Goal: Task Accomplishment & Management: Use online tool/utility

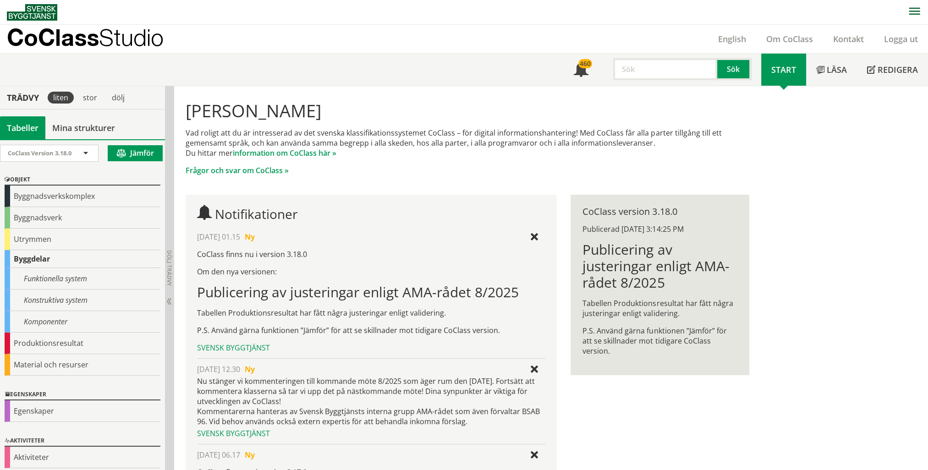
drag, startPoint x: 103, startPoint y: 132, endPoint x: 147, endPoint y: 137, distance: 44.3
click at [103, 132] on link "Mina strukturer" at bounding box center [83, 127] width 77 height 23
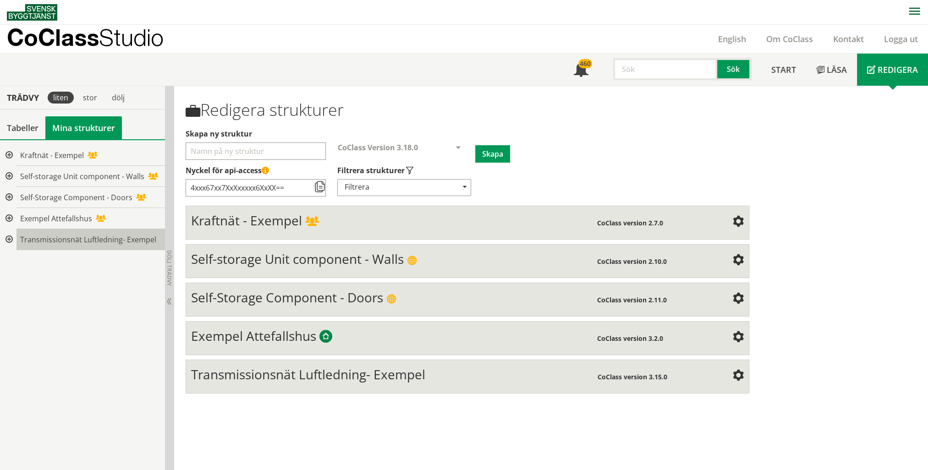
click at [80, 240] on span "Transmissionsnät Luftledning- Exempel" at bounding box center [88, 240] width 136 height 10
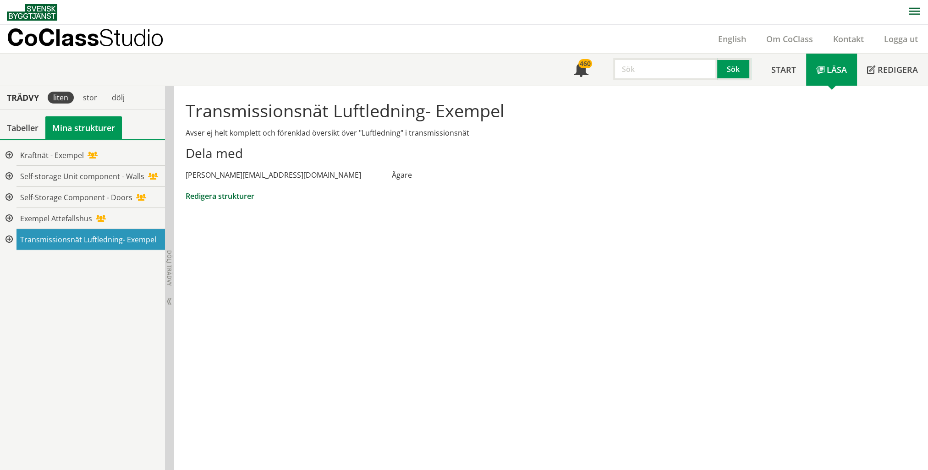
click at [233, 195] on link "Redigera strukturer" at bounding box center [220, 196] width 69 height 10
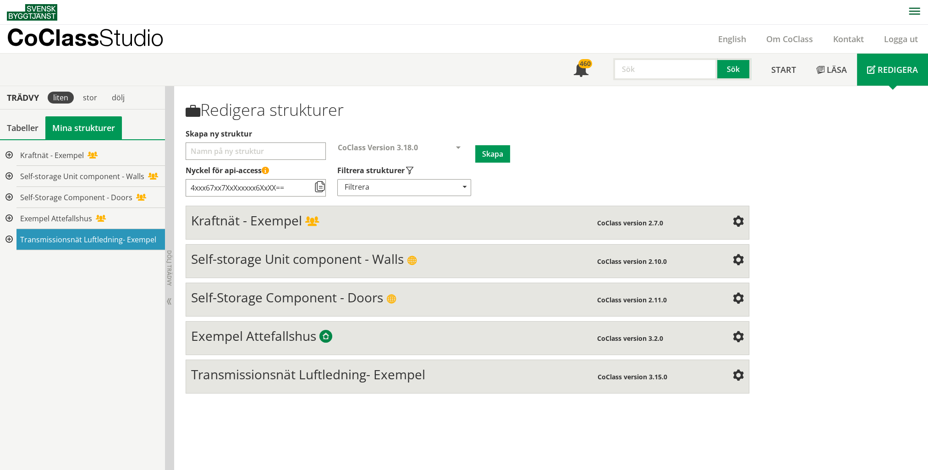
click at [418, 374] on span "Transmissionsnät Luftledning- Exempel" at bounding box center [308, 374] width 234 height 17
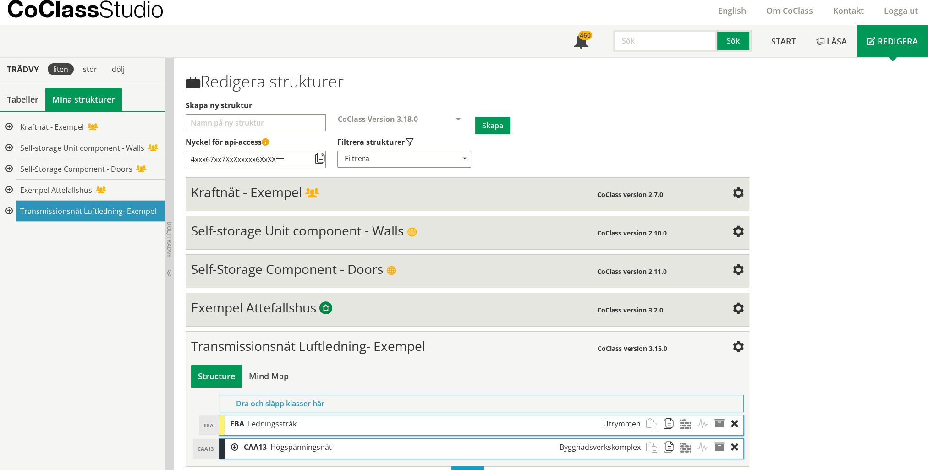
scroll to position [43, 0]
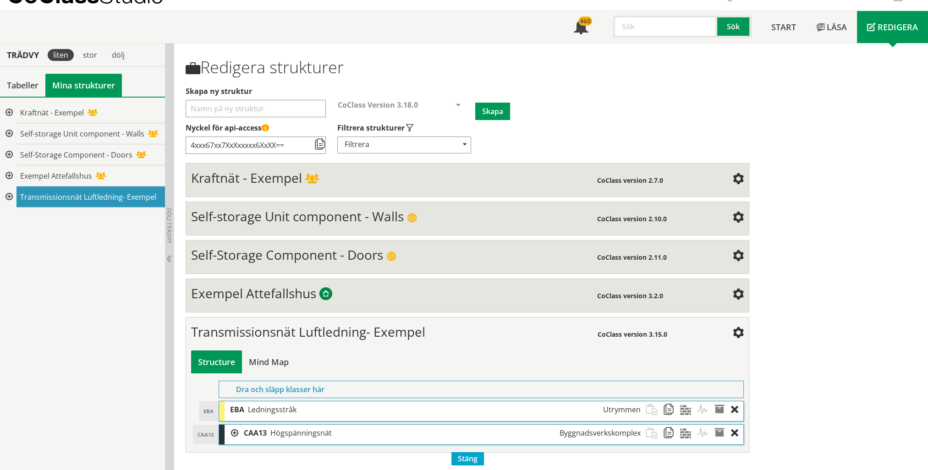
click at [235, 429] on div at bounding box center [232, 433] width 14 height 17
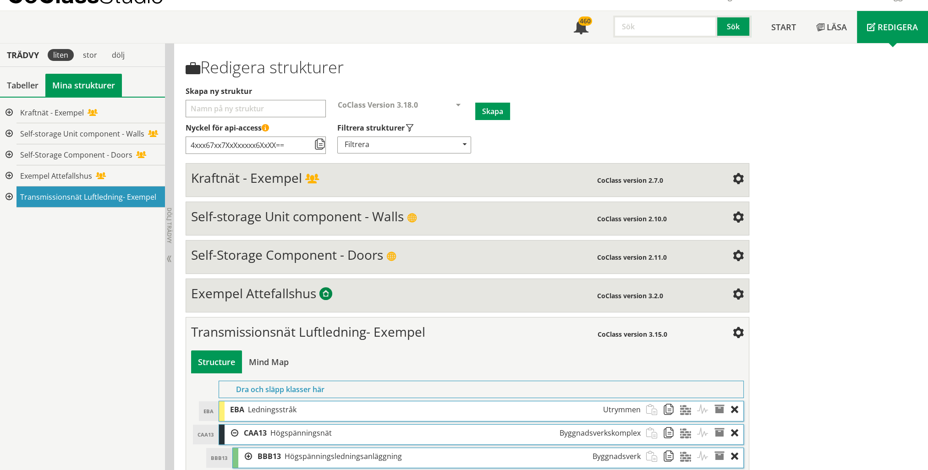
scroll to position [66, 0]
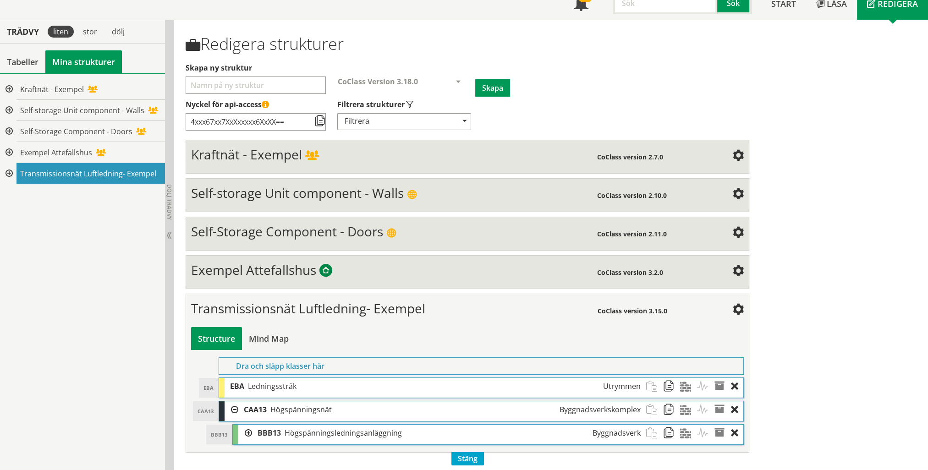
click at [248, 425] on div at bounding box center [245, 433] width 14 height 17
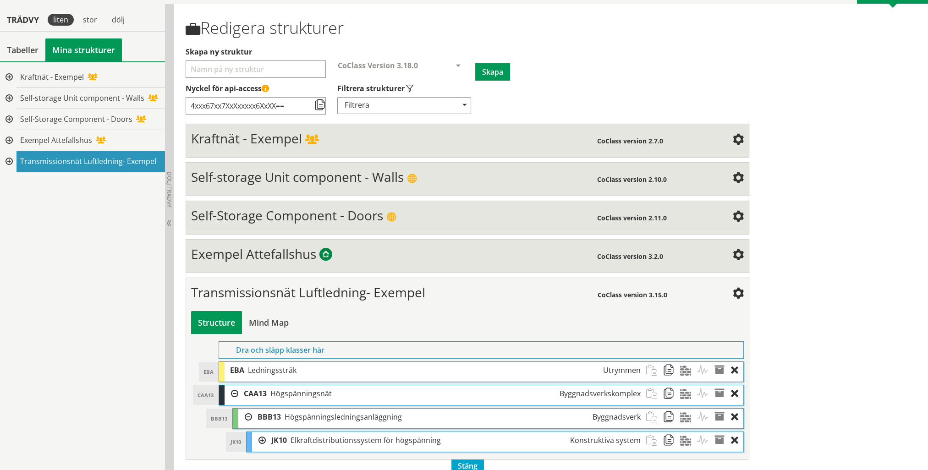
scroll to position [90, 0]
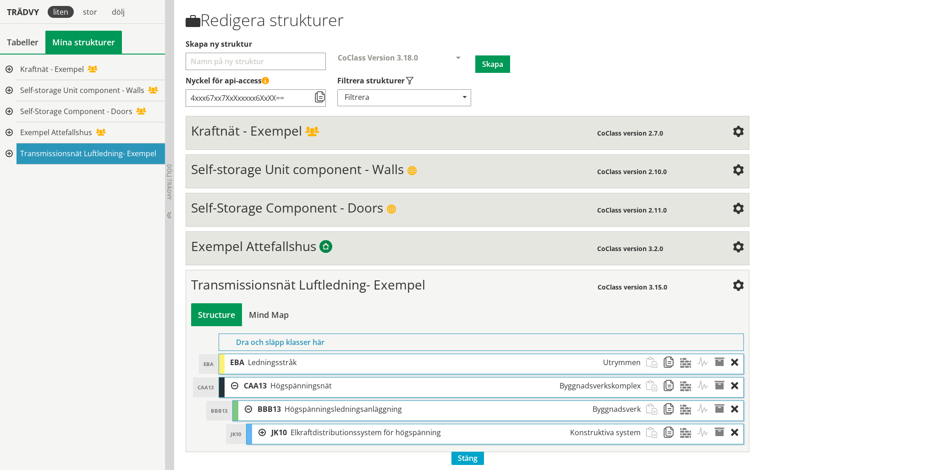
click at [263, 429] on div at bounding box center [259, 432] width 14 height 17
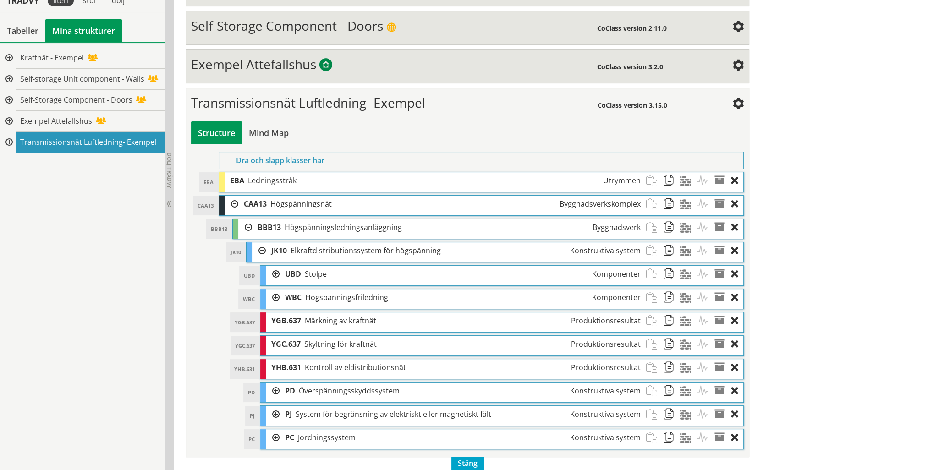
scroll to position [277, 0]
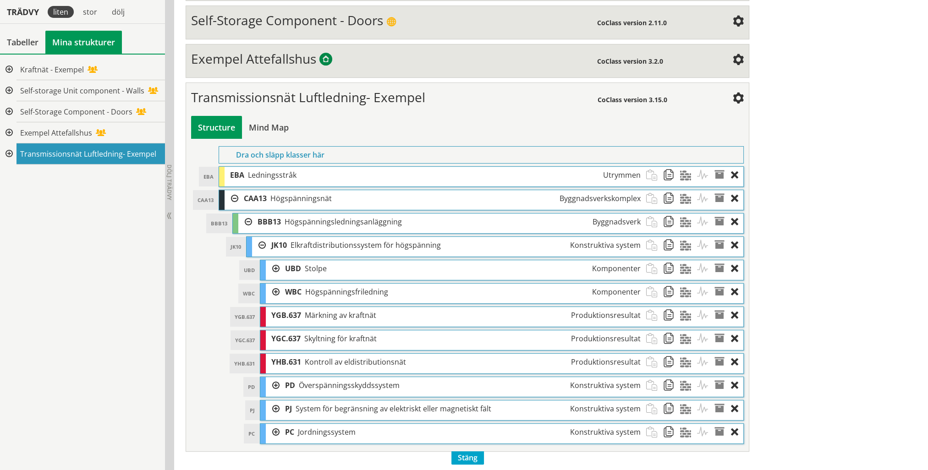
click at [274, 428] on div at bounding box center [273, 432] width 14 height 17
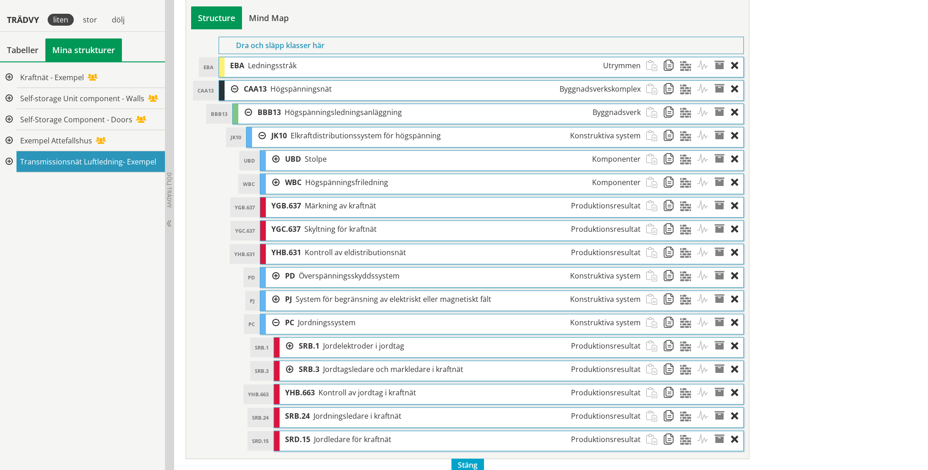
scroll to position [395, 0]
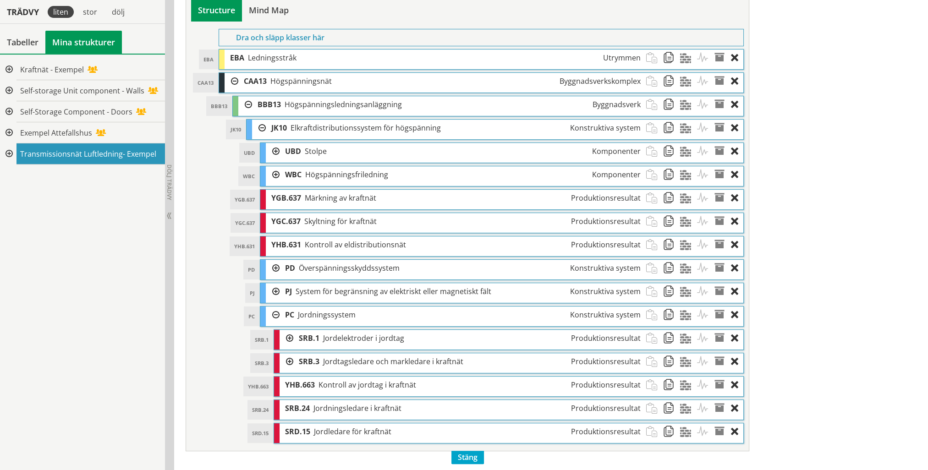
click at [288, 356] on div at bounding box center [287, 361] width 14 height 17
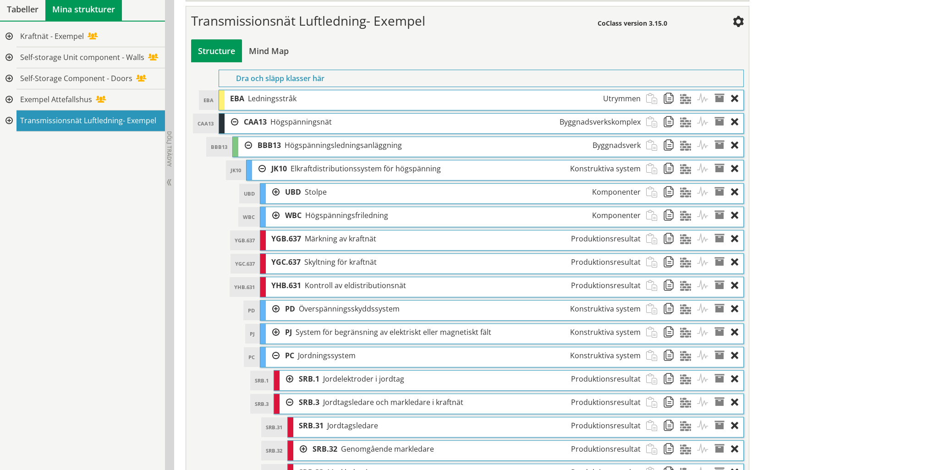
scroll to position [282, 0]
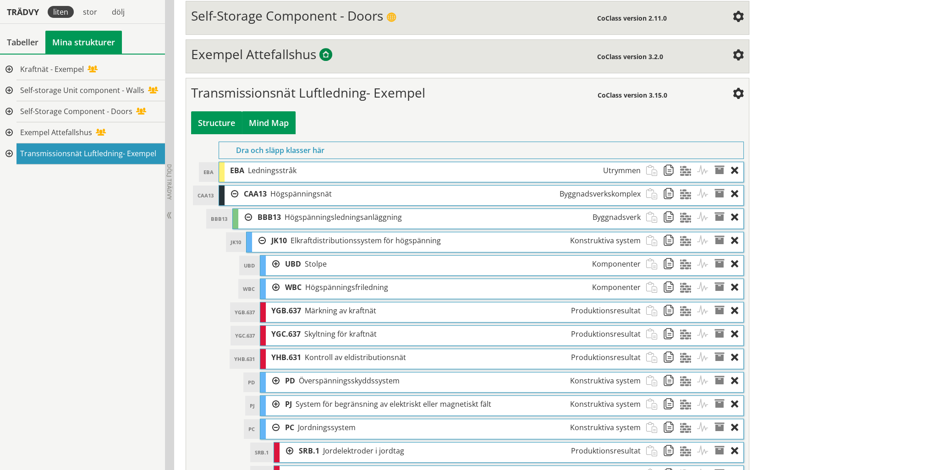
click at [268, 113] on div "Mind Map" at bounding box center [269, 122] width 54 height 23
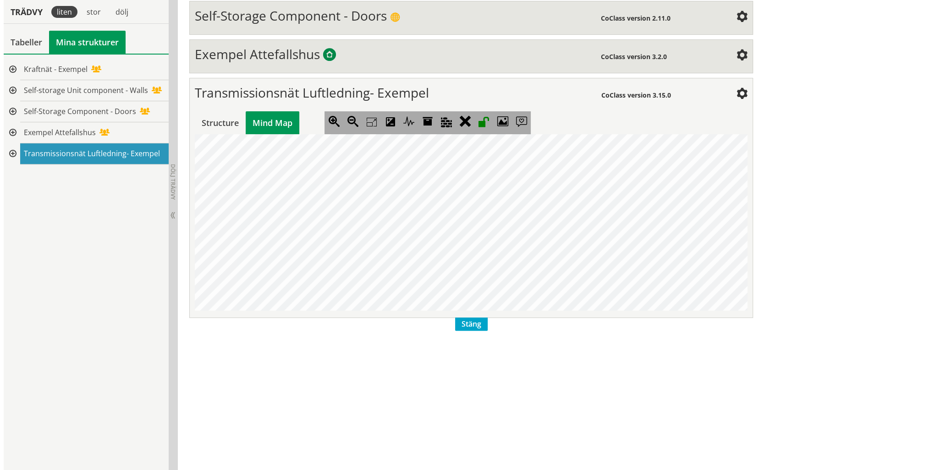
scroll to position [0, 1046]
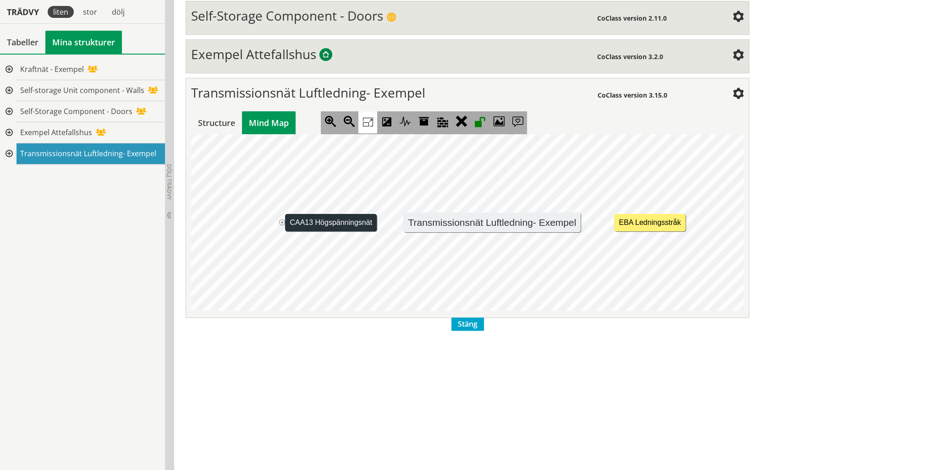
click at [368, 117] on icon at bounding box center [367, 122] width 19 height 22
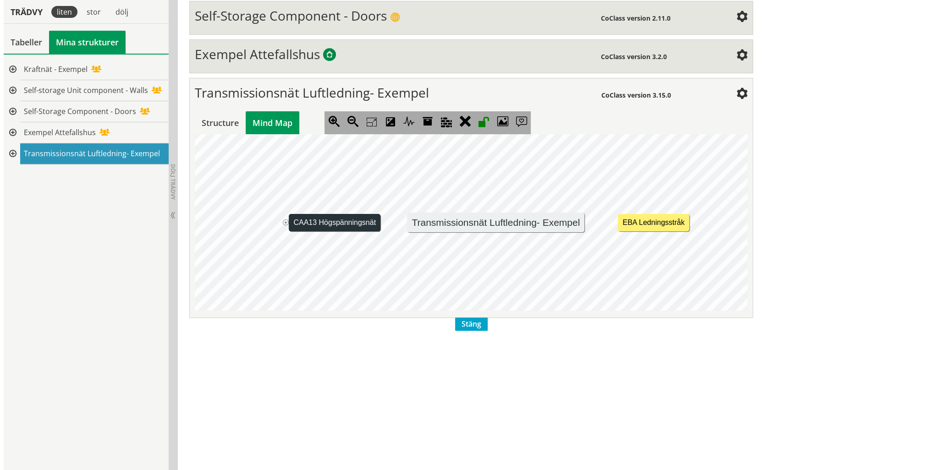
scroll to position [0, 671]
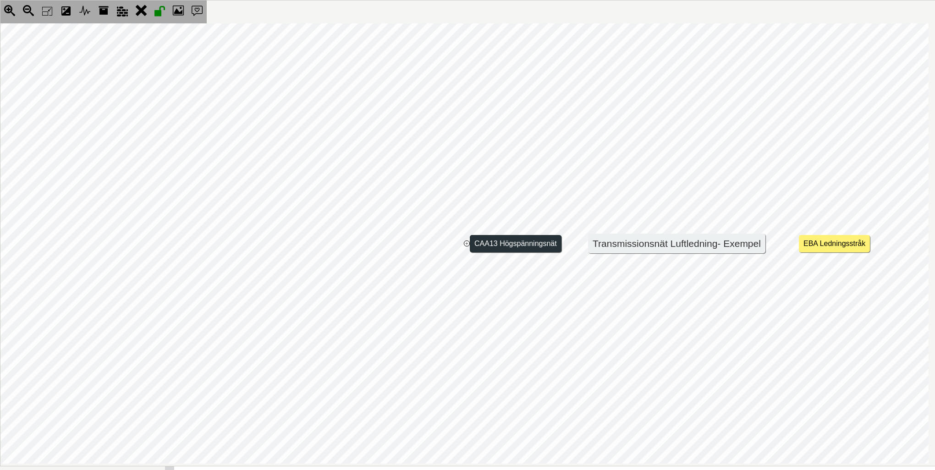
click at [465, 243] on jmexpander "+" at bounding box center [467, 244] width 6 height 6
click at [283, 244] on jmexpander "+" at bounding box center [283, 244] width 6 height 6
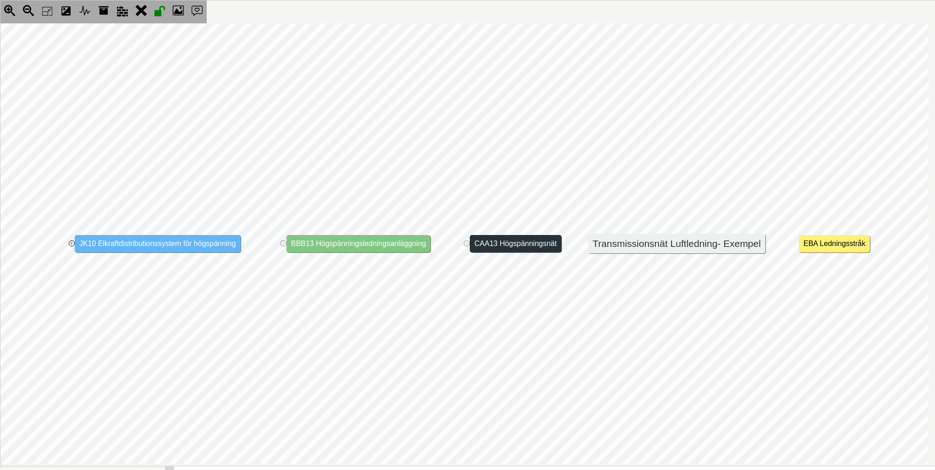
click at [69, 242] on jmexpander "+" at bounding box center [72, 244] width 6 height 6
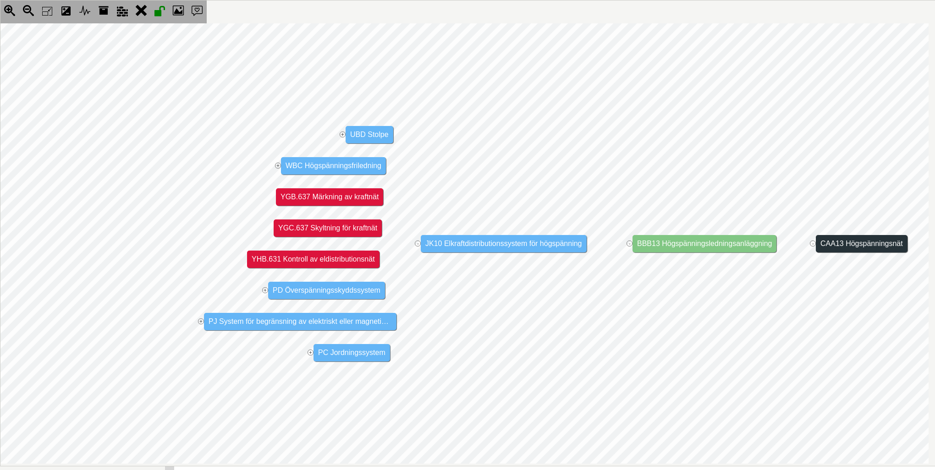
scroll to position [0, 324]
click at [343, 132] on jmexpander "+" at bounding box center [343, 135] width 6 height 6
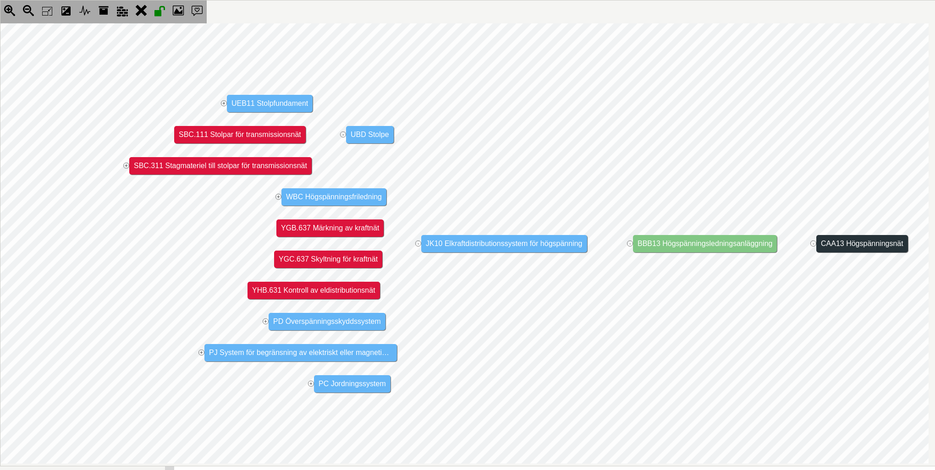
click at [220, 101] on jmnodes "Transmissionsnät Luftledning- Exempel - CAA13 Högspänningsnät - BBB13 Högspänni…" at bounding box center [475, 243] width 1599 height 440
click at [227, 101] on jmnode "UEB11 Stolpfundament" at bounding box center [270, 103] width 86 height 17
click at [223, 102] on jmexpander "+" at bounding box center [224, 103] width 6 height 6
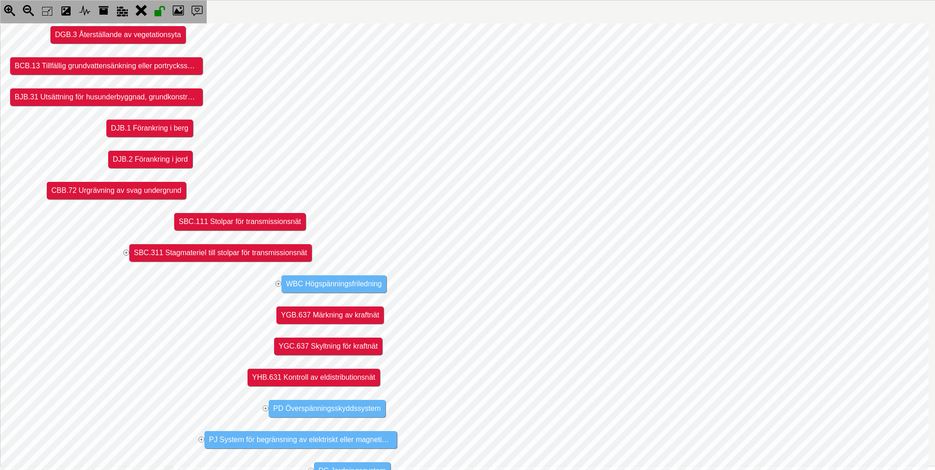
scroll to position [588, 324]
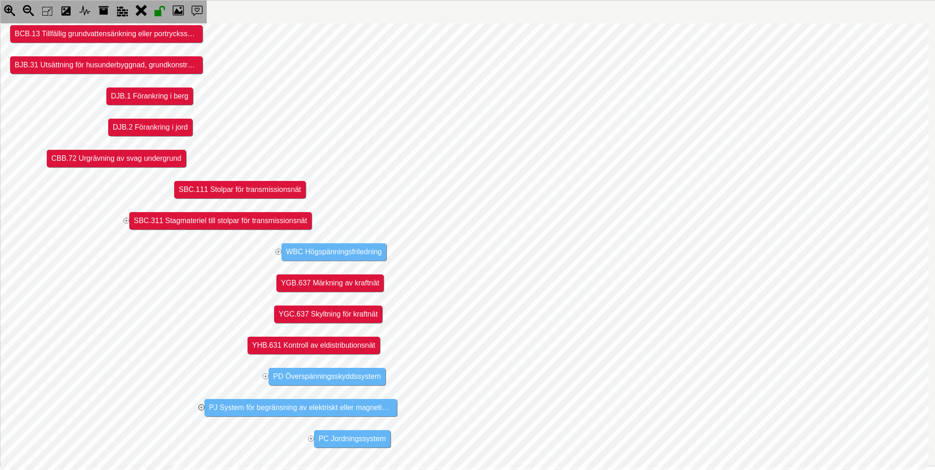
click at [202, 405] on jmexpander "+" at bounding box center [201, 408] width 6 height 6
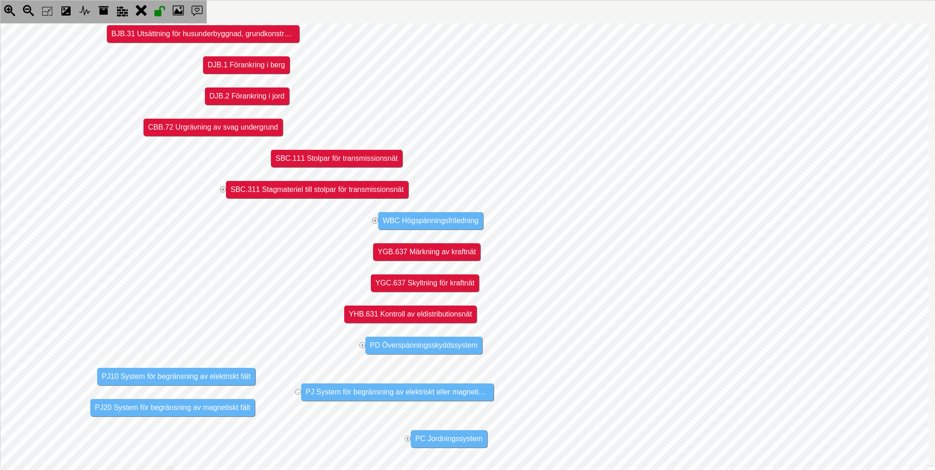
scroll to position [620, 190]
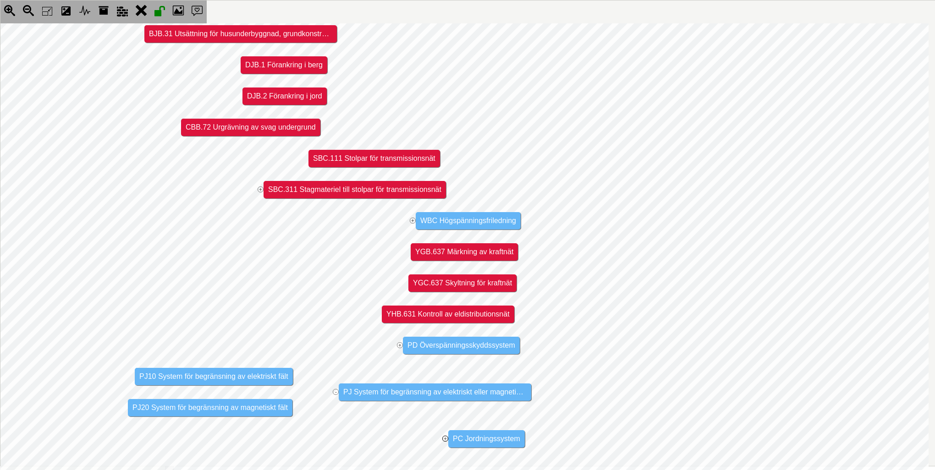
click at [444, 436] on jmexpander "+" at bounding box center [445, 439] width 6 height 6
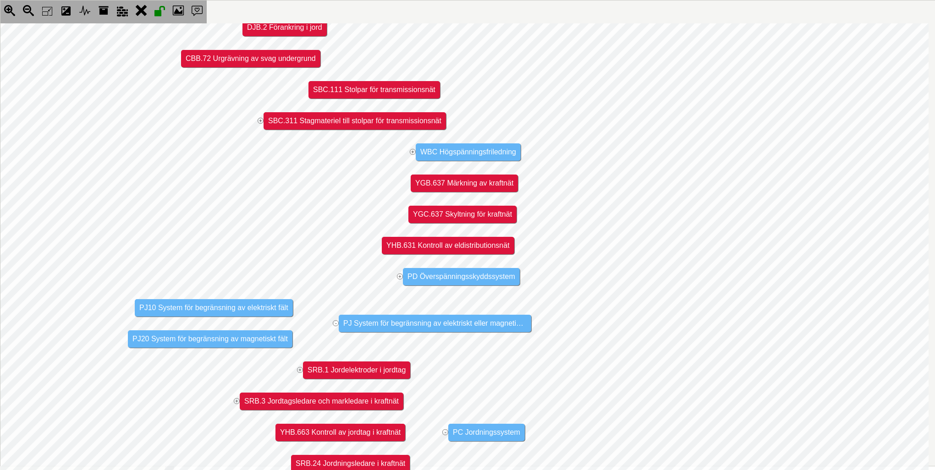
scroll to position [744, 190]
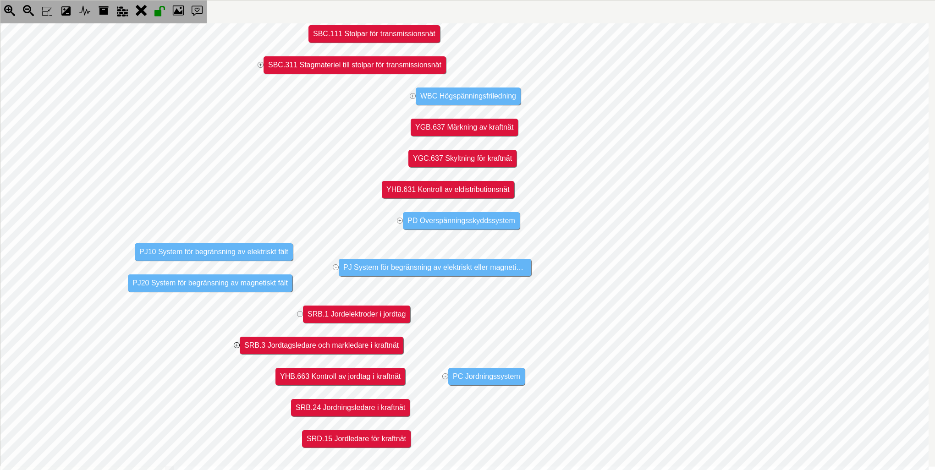
click at [236, 342] on jmexpander "+" at bounding box center [237, 345] width 6 height 6
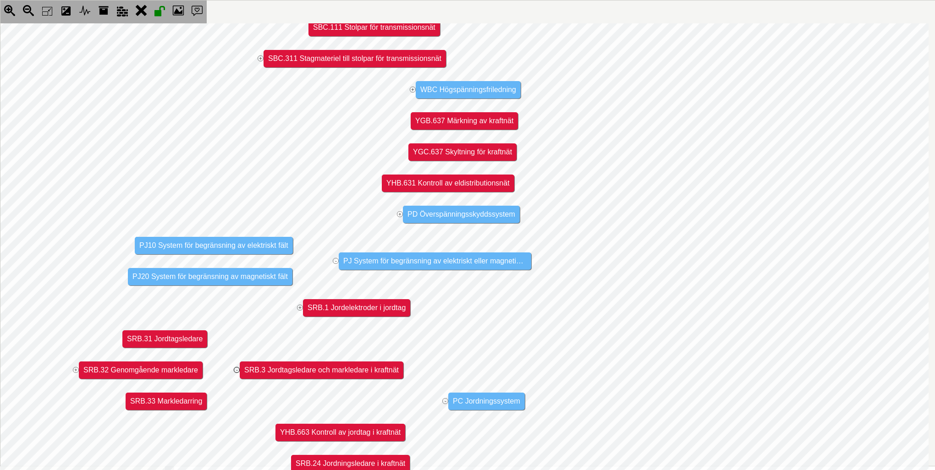
scroll to position [775, 190]
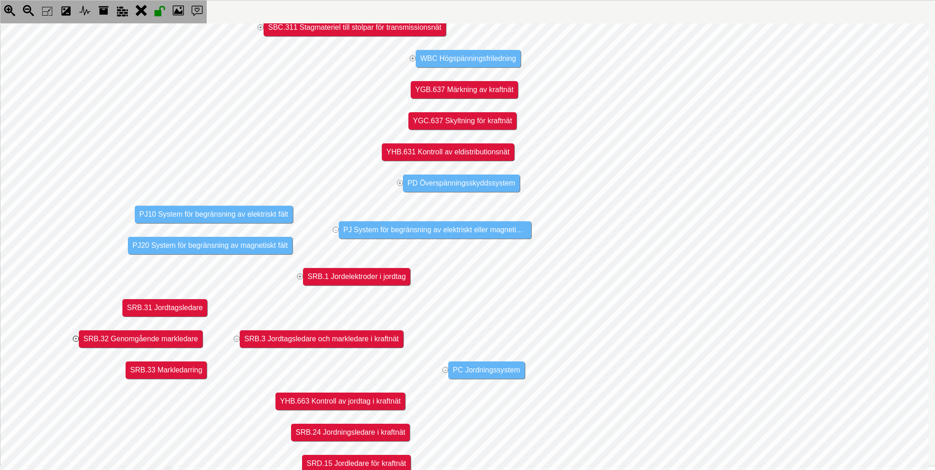
click at [75, 337] on jmexpander "+" at bounding box center [76, 339] width 6 height 6
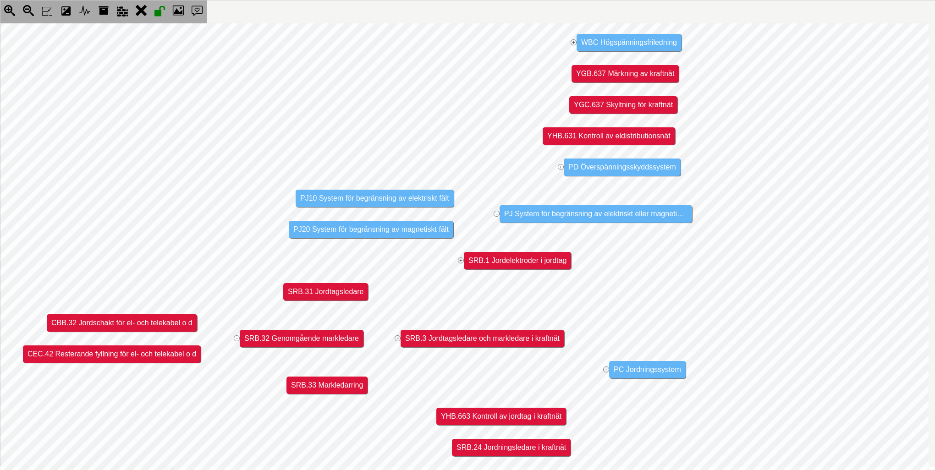
scroll to position [791, 29]
click at [460, 261] on jmexpander "+" at bounding box center [461, 261] width 6 height 6
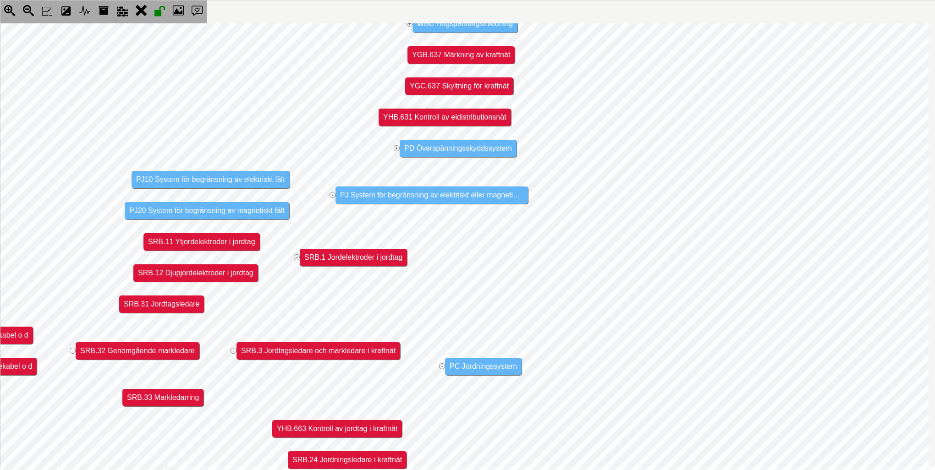
scroll to position [856, 193]
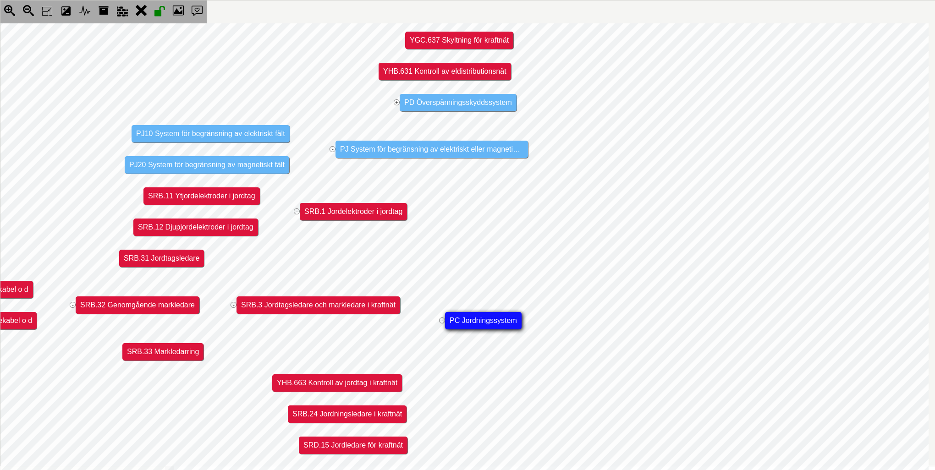
click at [492, 324] on jmnode "PC Jordningssystem" at bounding box center [483, 320] width 77 height 17
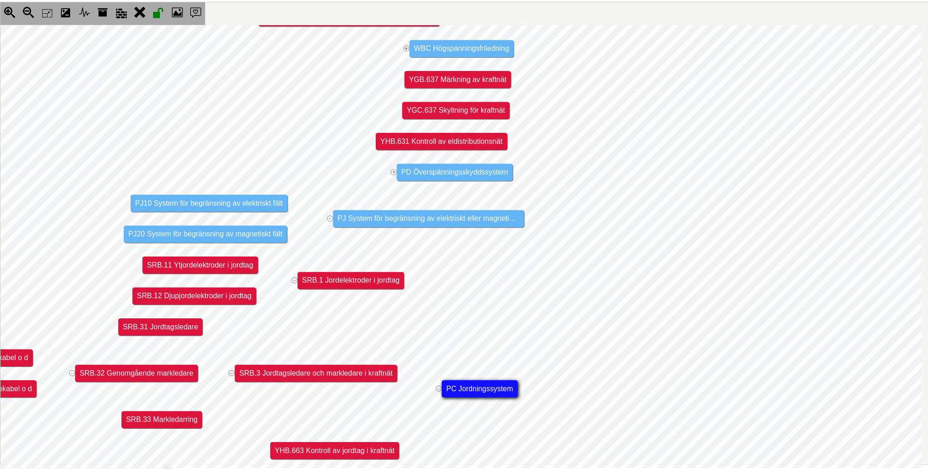
scroll to position [764, 193]
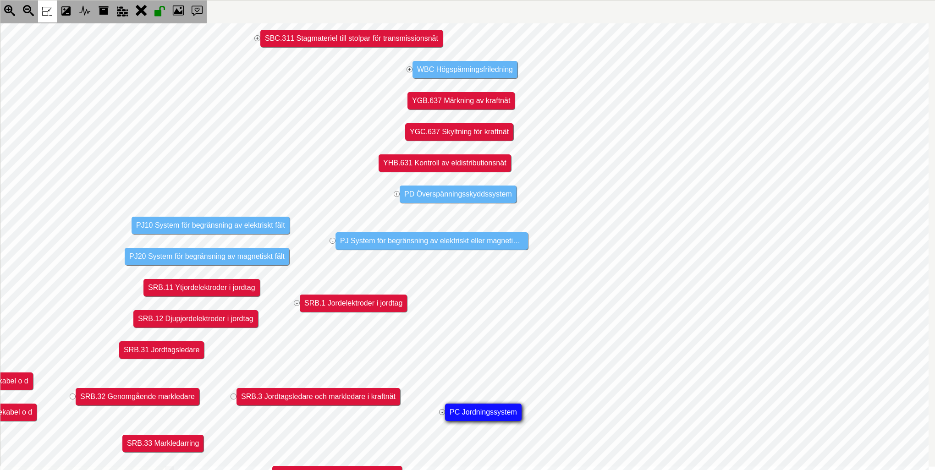
click at [46, 15] on icon at bounding box center [47, 11] width 19 height 22
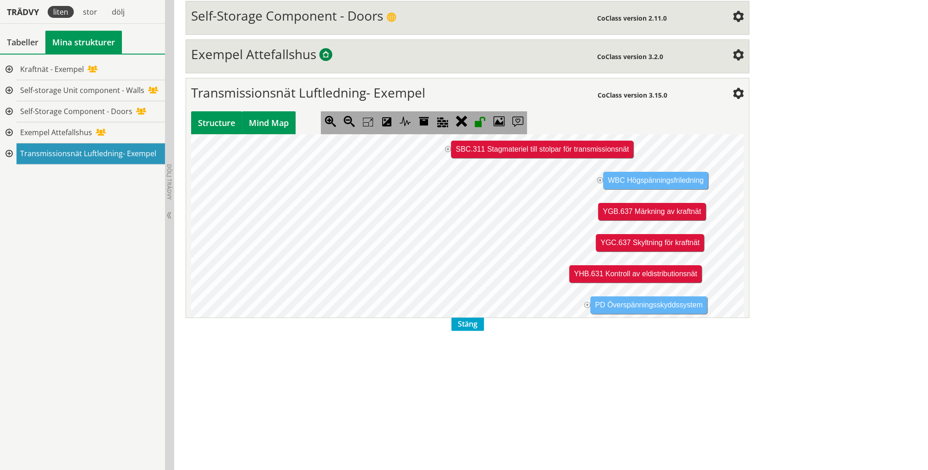
click at [222, 117] on div "Structure" at bounding box center [216, 122] width 51 height 23
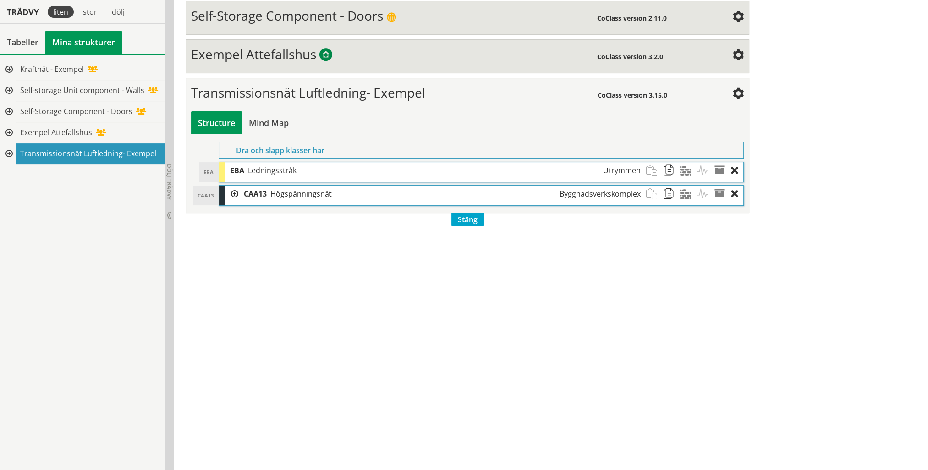
click at [231, 188] on div at bounding box center [232, 194] width 14 height 17
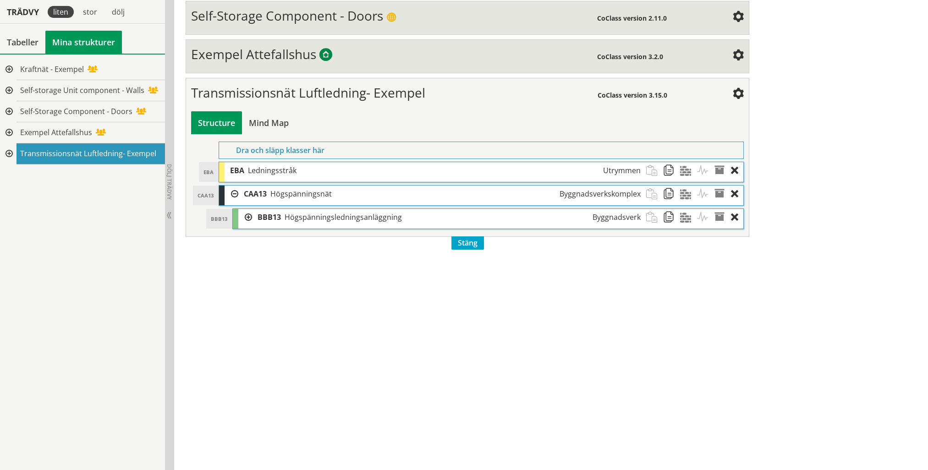
click at [245, 213] on div at bounding box center [245, 217] width 14 height 17
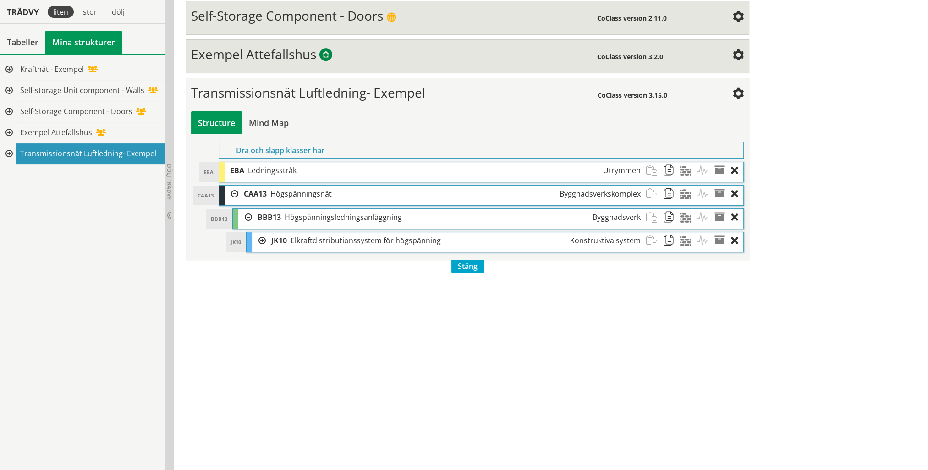
click at [262, 238] on div at bounding box center [259, 240] width 14 height 17
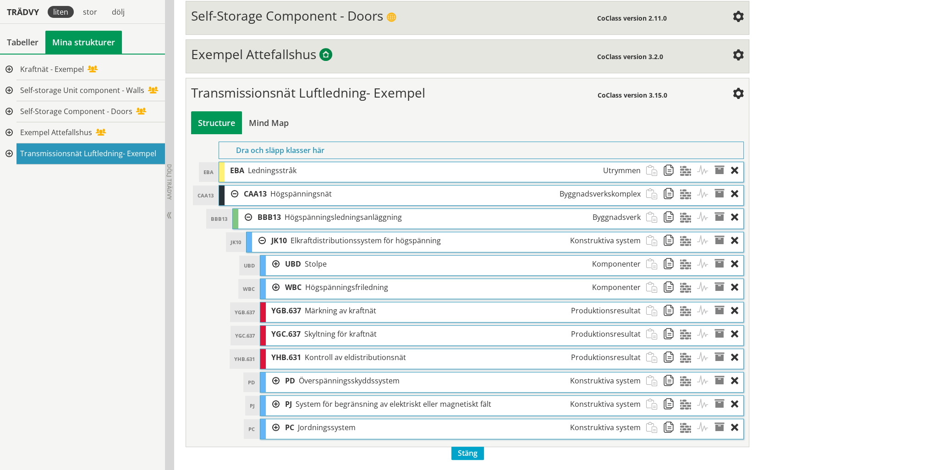
click at [277, 422] on div at bounding box center [273, 427] width 14 height 17
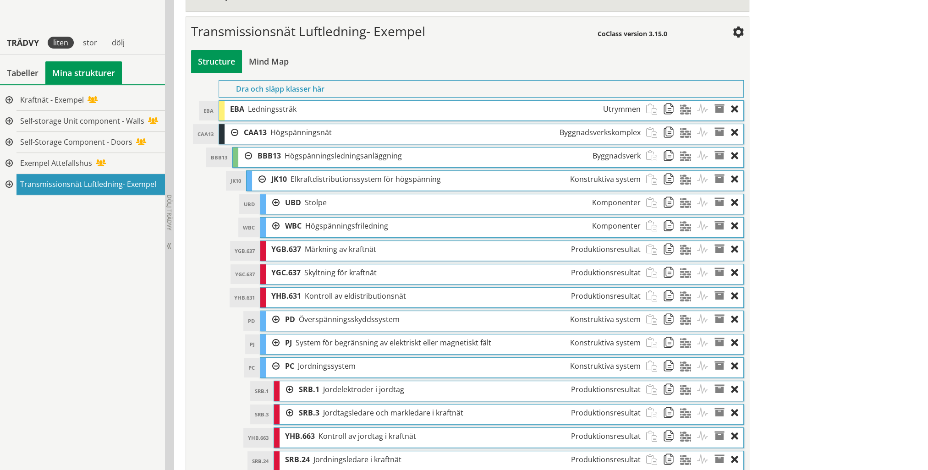
scroll to position [395, 0]
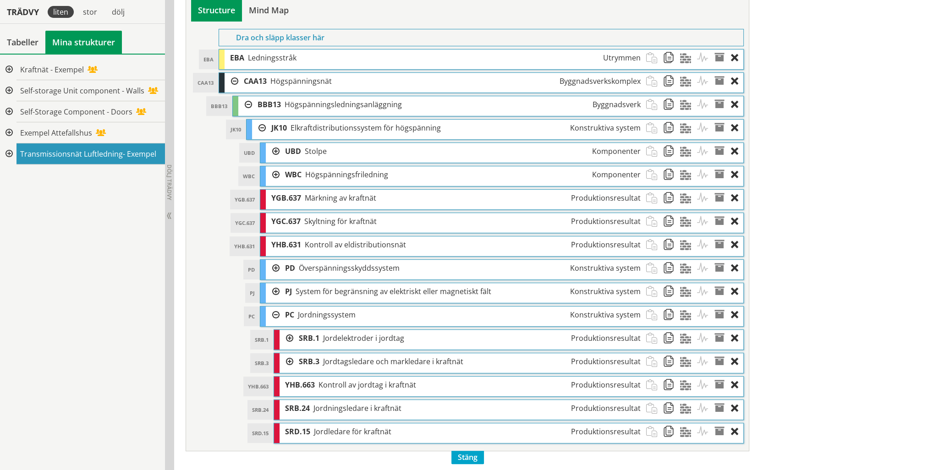
click at [273, 146] on div at bounding box center [273, 151] width 14 height 17
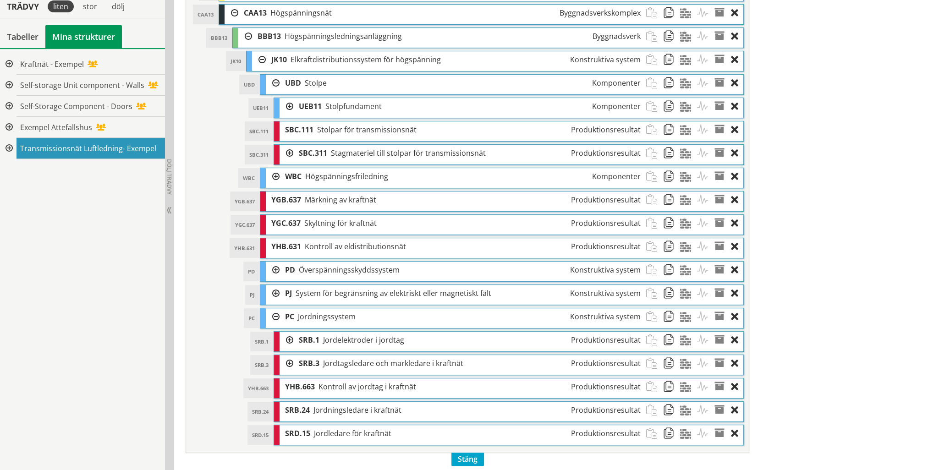
scroll to position [465, 0]
